Goal: Task Accomplishment & Management: Manage account settings

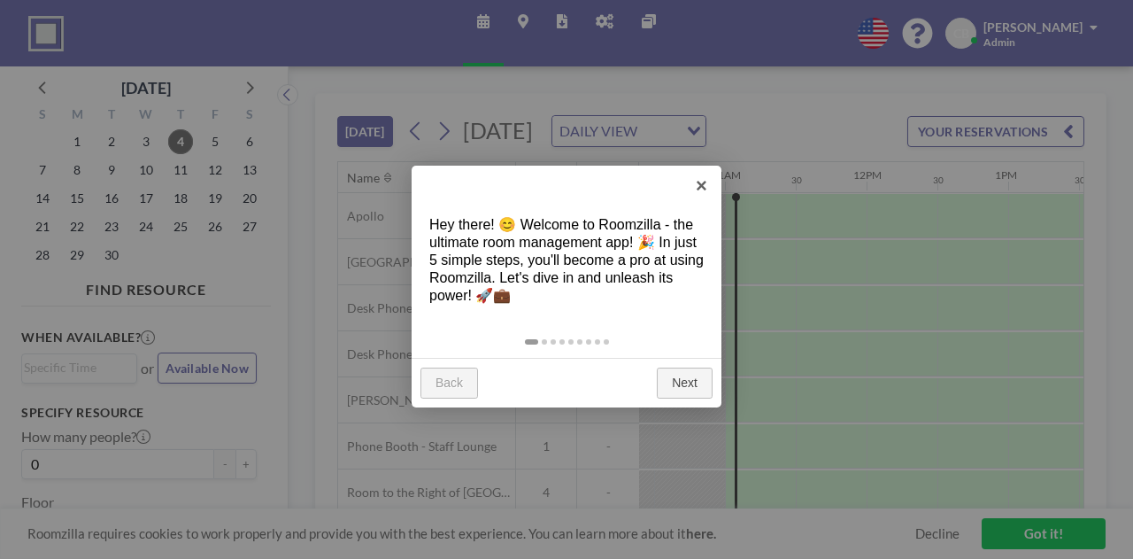
scroll to position [0, 1487]
click at [703, 180] on link "×" at bounding box center [702, 186] width 40 height 40
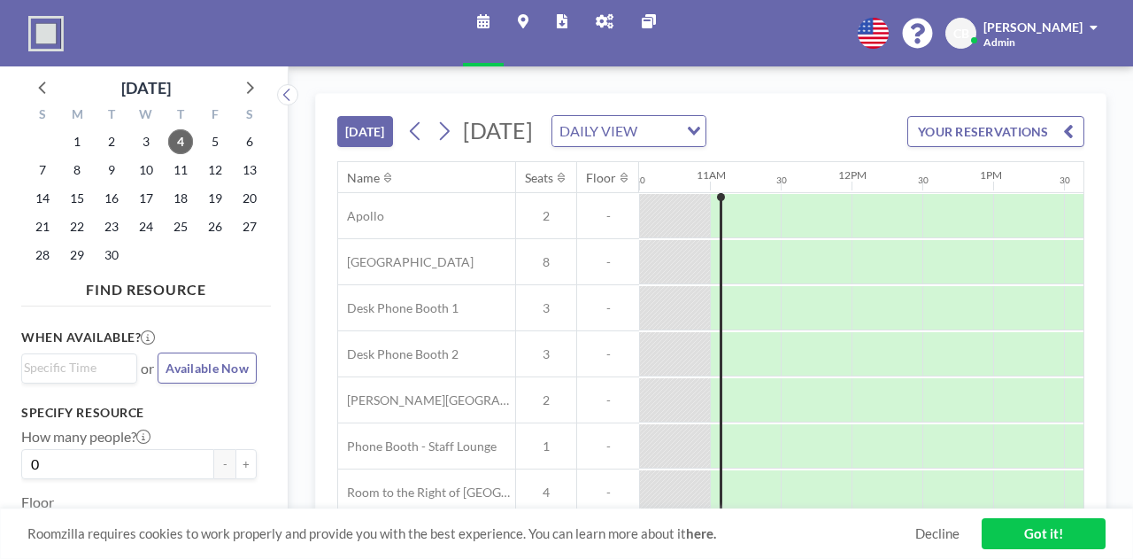
click at [1071, 23] on span "[PERSON_NAME]" at bounding box center [1033, 26] width 99 height 15
click at [1007, 79] on link "Profile" at bounding box center [1045, 84] width 158 height 35
click at [1073, 10] on div "Schedule Maps Reports Admin panel Other sites English Polski 日本語 Española CB Ca…" at bounding box center [566, 33] width 1133 height 66
click at [1073, 32] on span "[PERSON_NAME]" at bounding box center [1033, 26] width 99 height 15
click at [889, 35] on icon at bounding box center [873, 33] width 31 height 31
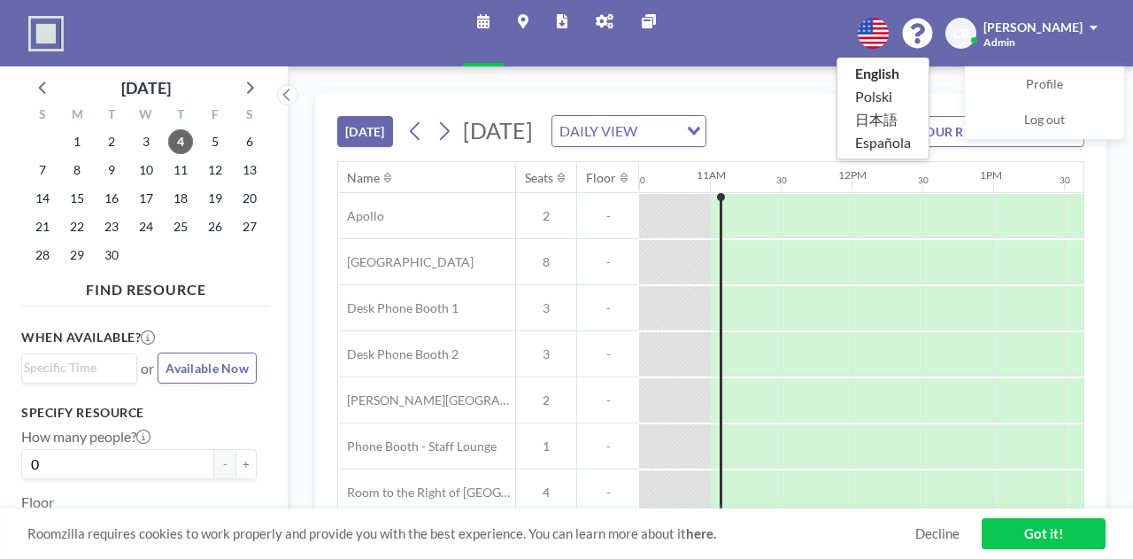
click at [644, 19] on div at bounding box center [566, 279] width 1133 height 559
click at [598, 17] on icon at bounding box center [605, 21] width 18 height 14
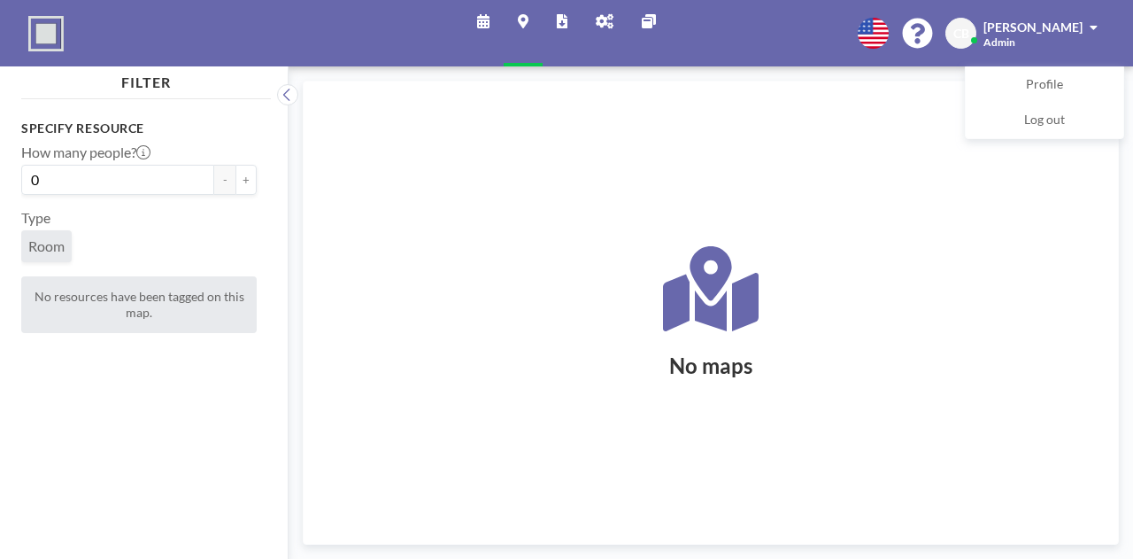
click at [598, 21] on icon at bounding box center [605, 21] width 18 height 14
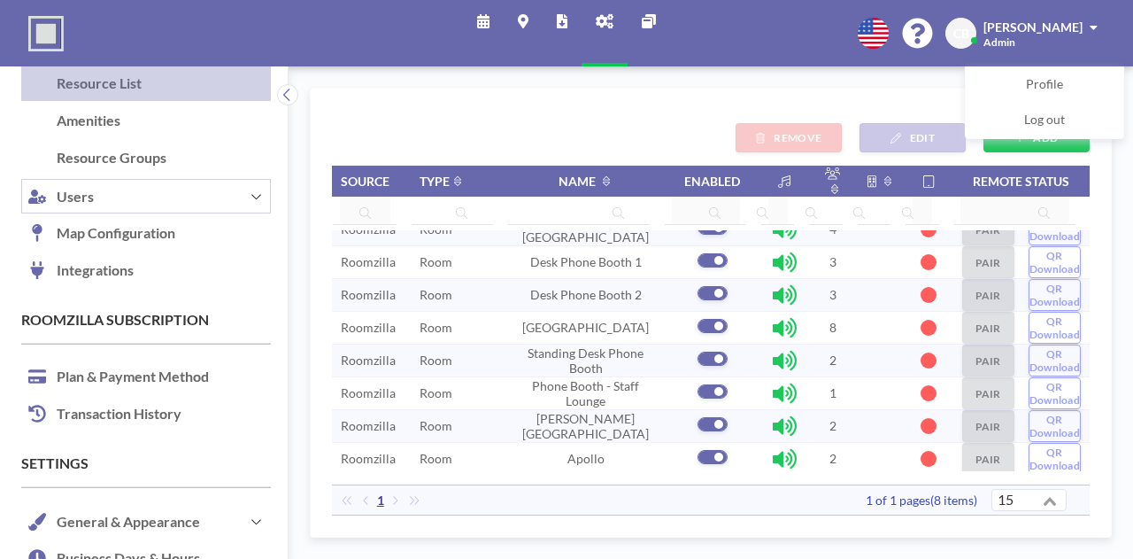
scroll to position [184, 0]
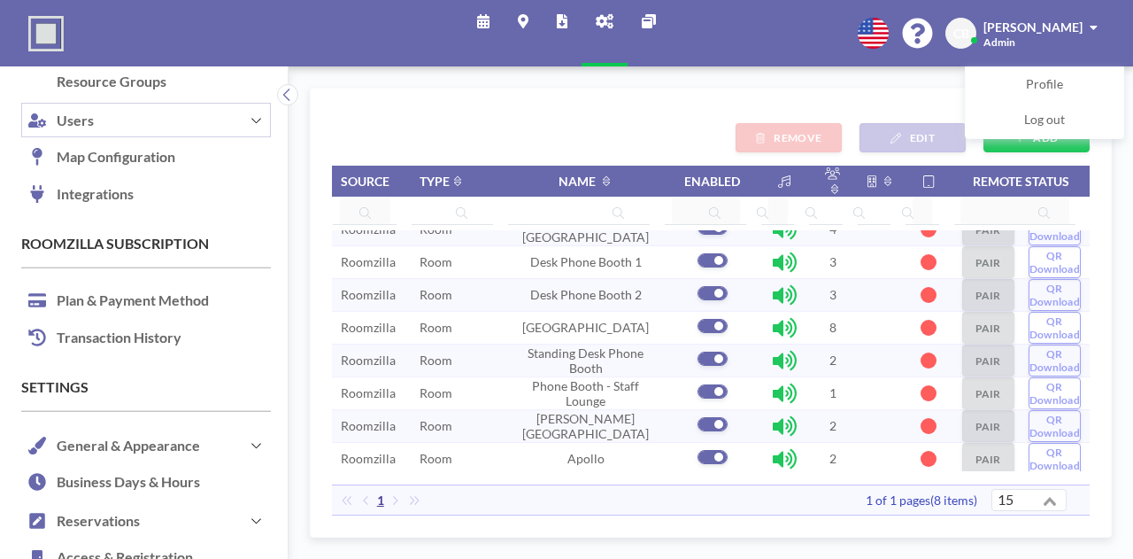
click at [191, 128] on button "Users" at bounding box center [146, 120] width 250 height 38
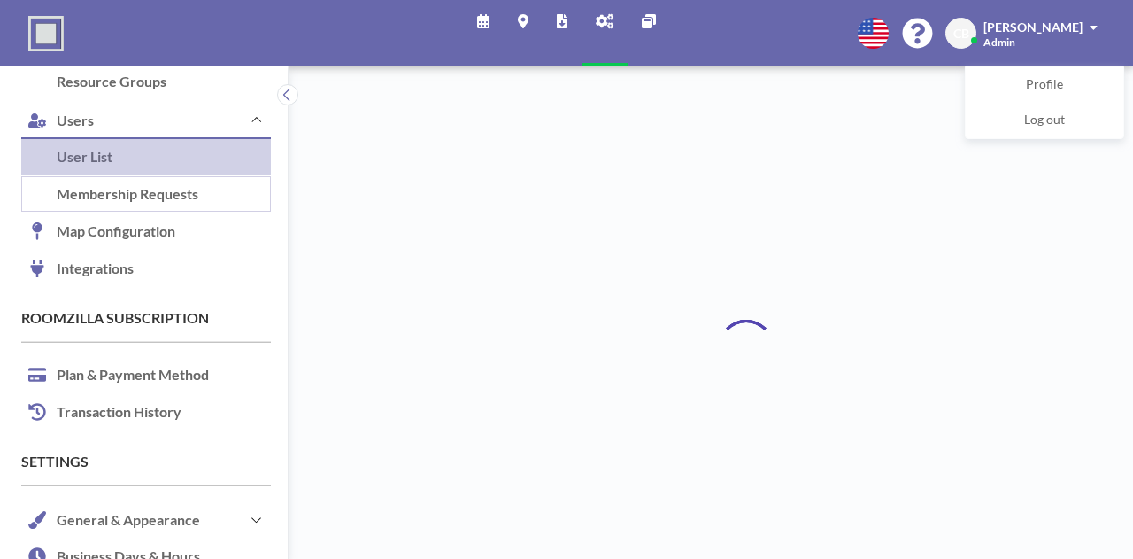
click at [191, 190] on link "Membership Requests" at bounding box center [146, 194] width 250 height 37
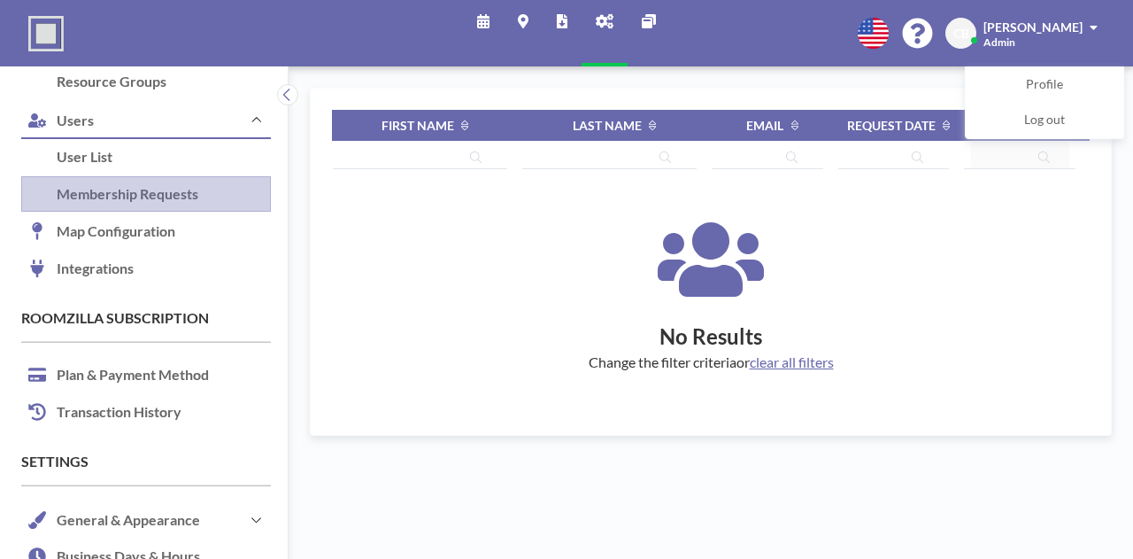
click at [153, 192] on link "Membership Requests" at bounding box center [146, 194] width 250 height 37
click at [1101, 49] on div "Schedule Maps Reports Admin panel Other sites English Polski 日本語 Española CB [P…" at bounding box center [566, 33] width 1133 height 66
click at [1093, 33] on span at bounding box center [1094, 27] width 8 height 12
click at [112, 161] on link "User List" at bounding box center [146, 157] width 250 height 37
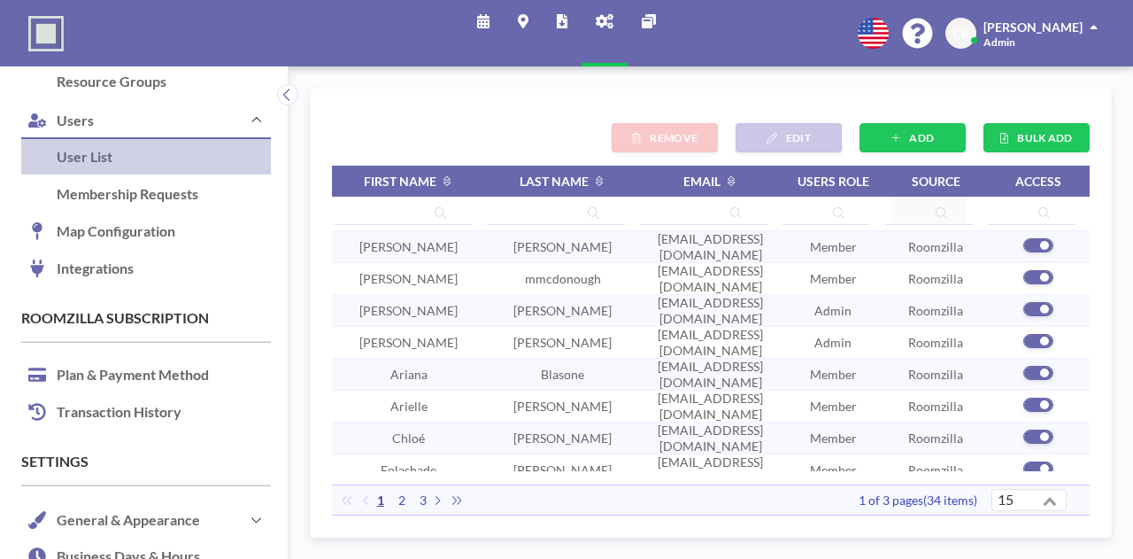
click at [404, 181] on span "First name" at bounding box center [400, 181] width 73 height 15
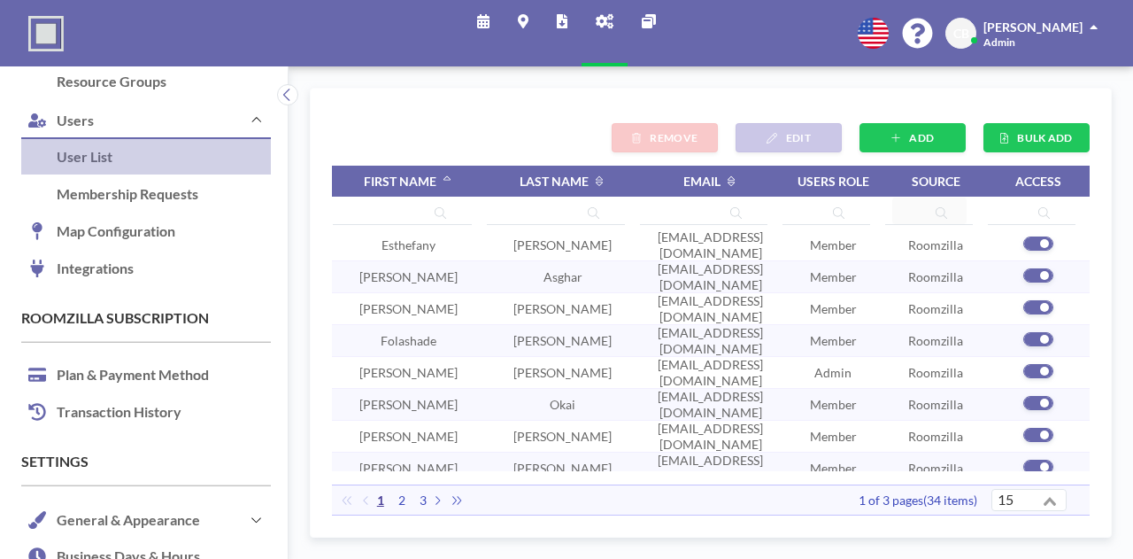
scroll to position [230, 0]
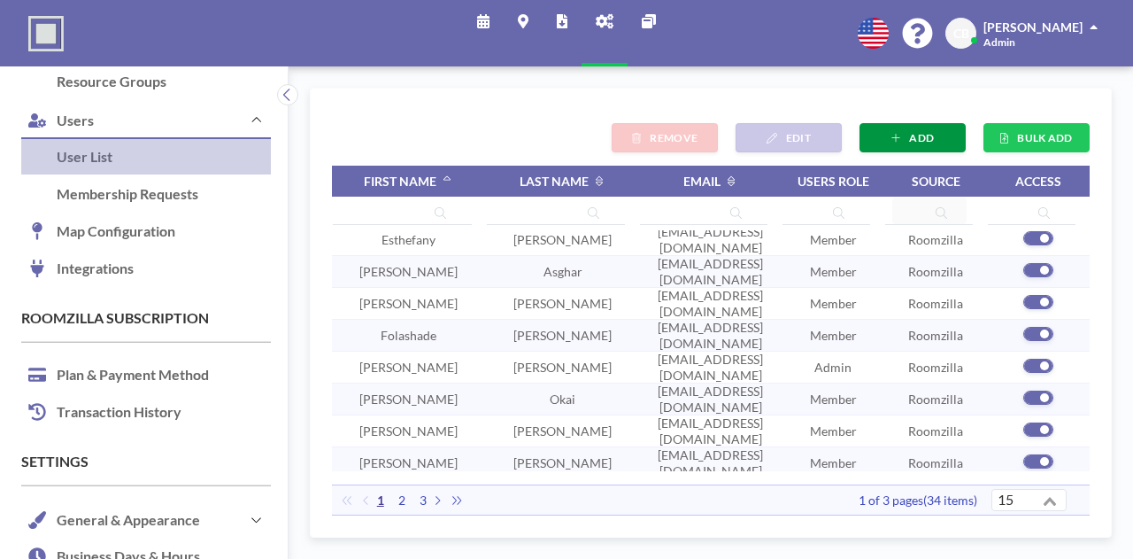
click at [947, 140] on button "ADD" at bounding box center [913, 137] width 106 height 29
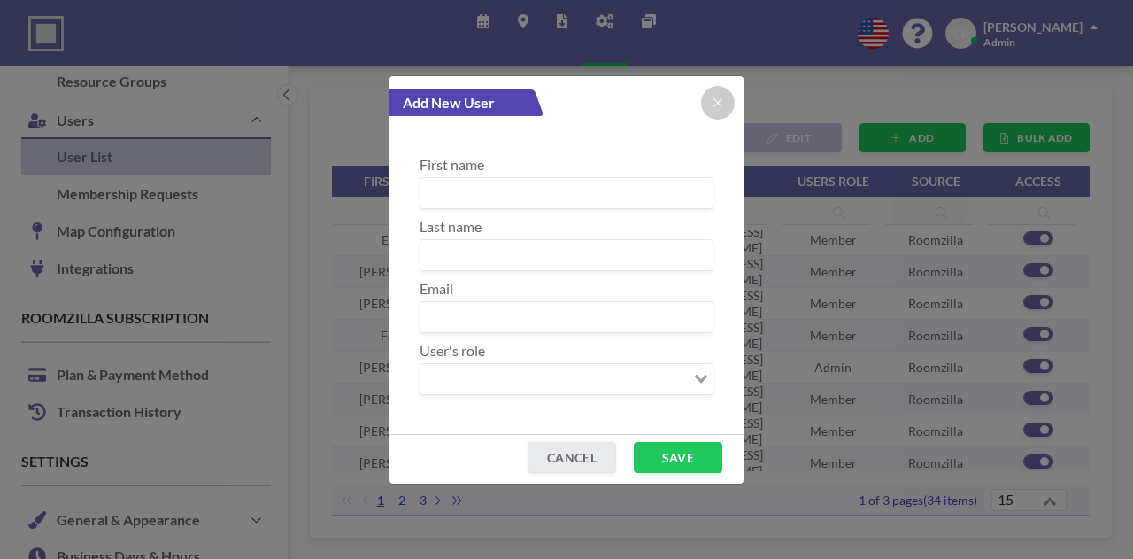
click at [495, 192] on input at bounding box center [567, 193] width 292 height 30
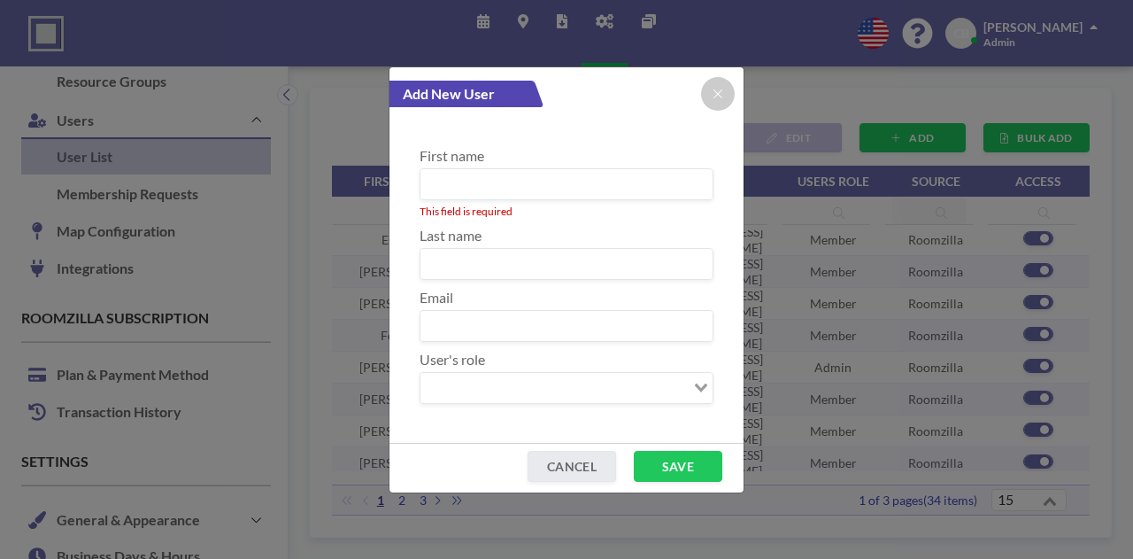
paste input "[PERSON_NAME]"
drag, startPoint x: 473, startPoint y: 181, endPoint x: 581, endPoint y: 181, distance: 108.0
click at [581, 181] on input "[PERSON_NAME]" at bounding box center [567, 184] width 292 height 30
paste input "[PERSON_NAME]"
click at [510, 182] on input "[PERSON_NAME]" at bounding box center [567, 184] width 292 height 30
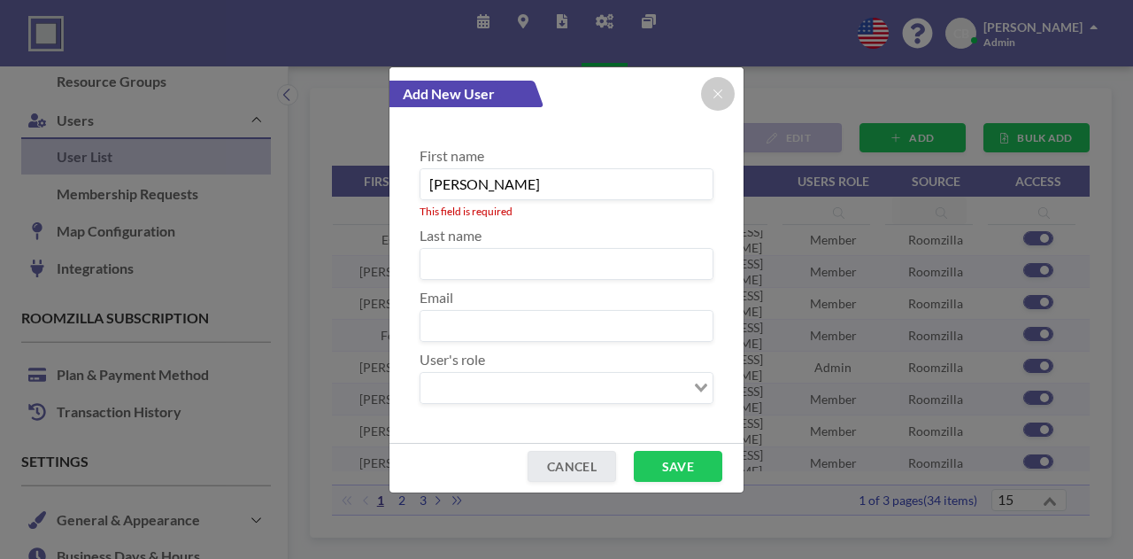
drag, startPoint x: 554, startPoint y: 190, endPoint x: 467, endPoint y: 194, distance: 86.8
click at [467, 194] on input "[PERSON_NAME]" at bounding box center [567, 184] width 292 height 30
type input "[PERSON_NAME]"
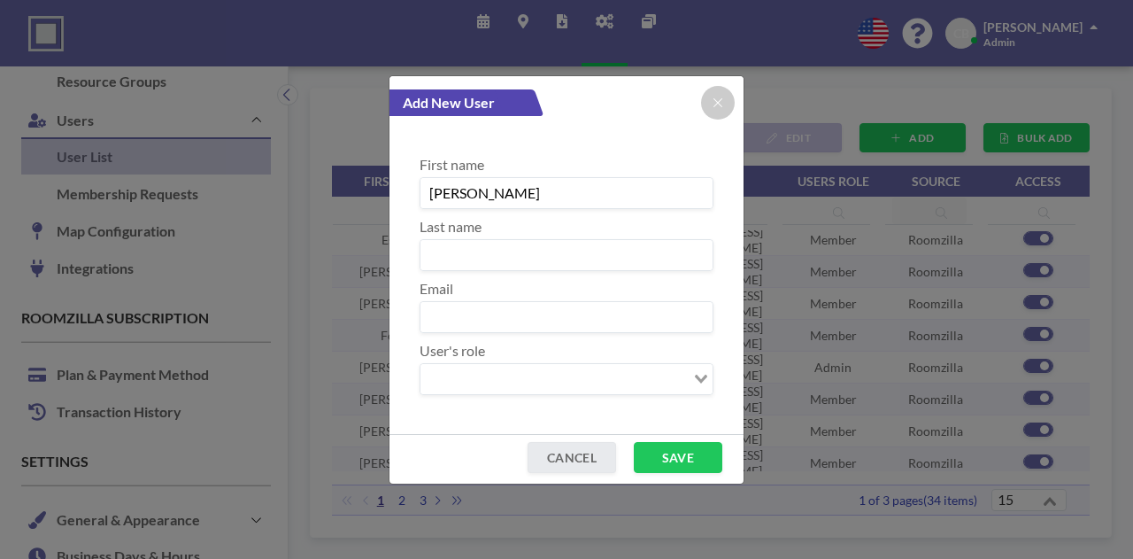
click at [452, 258] on input at bounding box center [567, 255] width 292 height 30
paste input "[PERSON_NAME]"
click at [469, 256] on input "JackiGuhanick" at bounding box center [567, 255] width 292 height 30
click at [544, 243] on input "Guhanick" at bounding box center [567, 255] width 292 height 30
type input "[PERSON_NAME]"
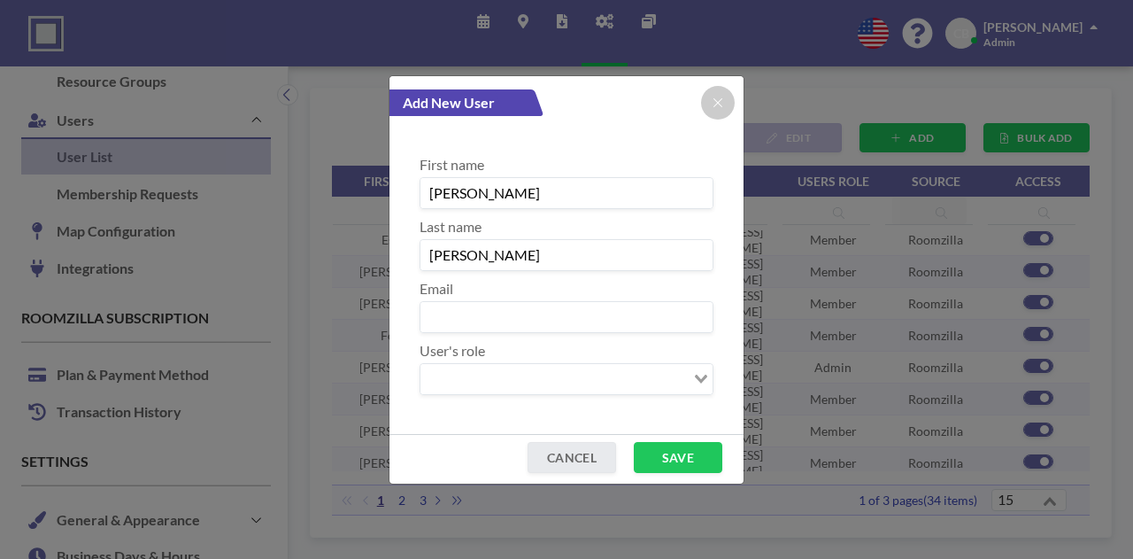
click at [440, 325] on input at bounding box center [567, 317] width 292 height 30
paste input "[EMAIL_ADDRESS][DOMAIN_NAME]"
type input "[EMAIL_ADDRESS][DOMAIN_NAME]"
click at [455, 378] on input "Search for option" at bounding box center [556, 378] width 268 height 23
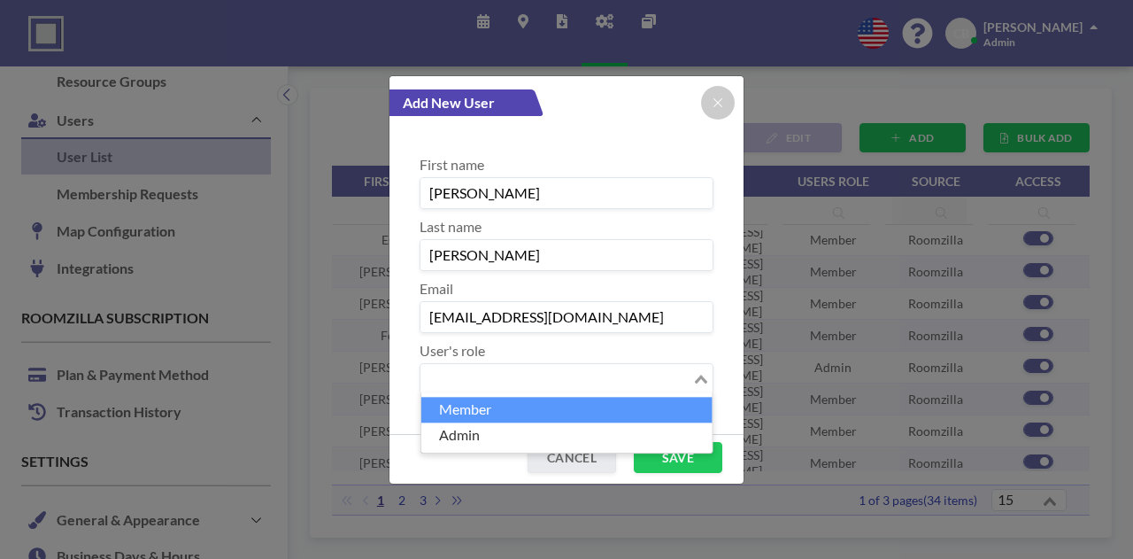
click at [459, 410] on li "Member" at bounding box center [566, 410] width 291 height 26
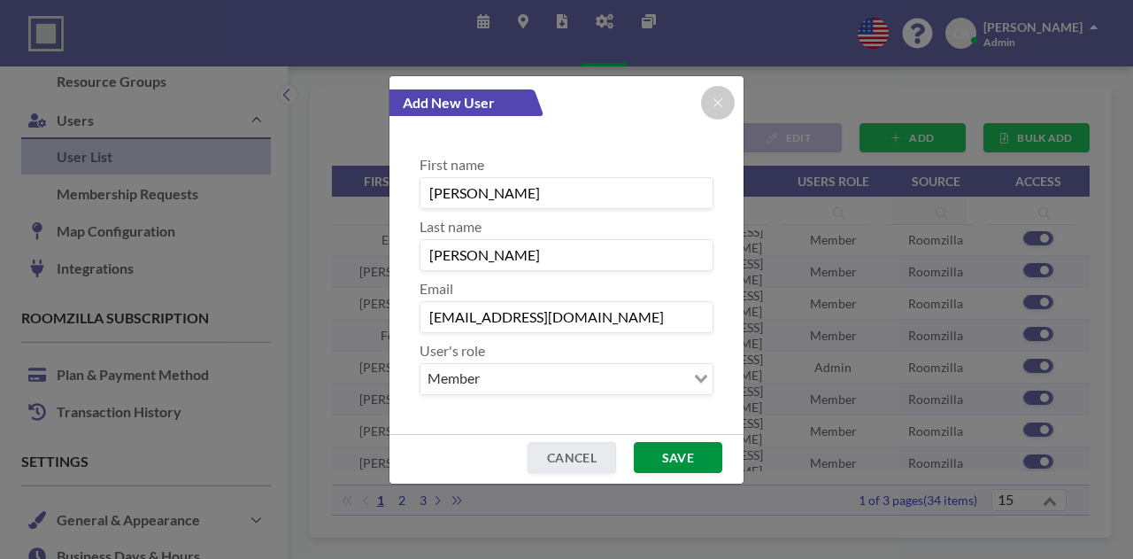
click at [698, 454] on button "SAVE" at bounding box center [678, 457] width 89 height 31
